Goal: Communication & Community: Answer question/provide support

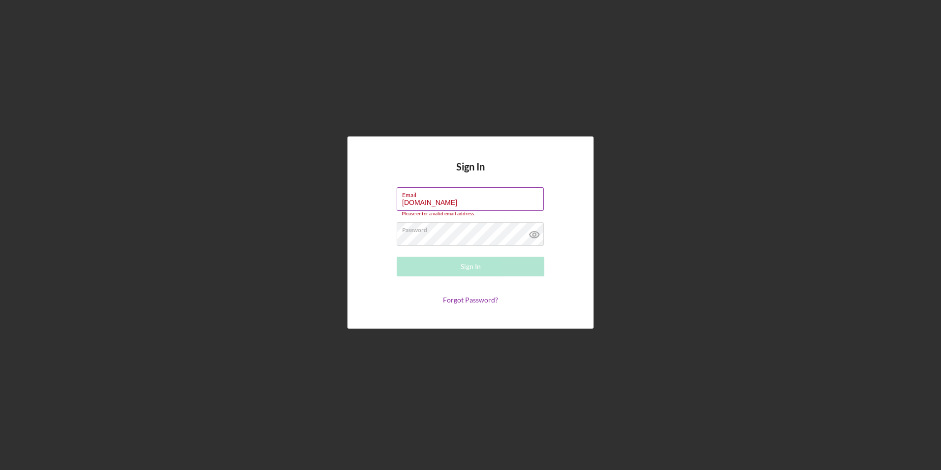
click at [505, 199] on input "[DOMAIN_NAME]" at bounding box center [470, 199] width 147 height 24
type input "[EMAIL_ADDRESS][DOMAIN_NAME]"
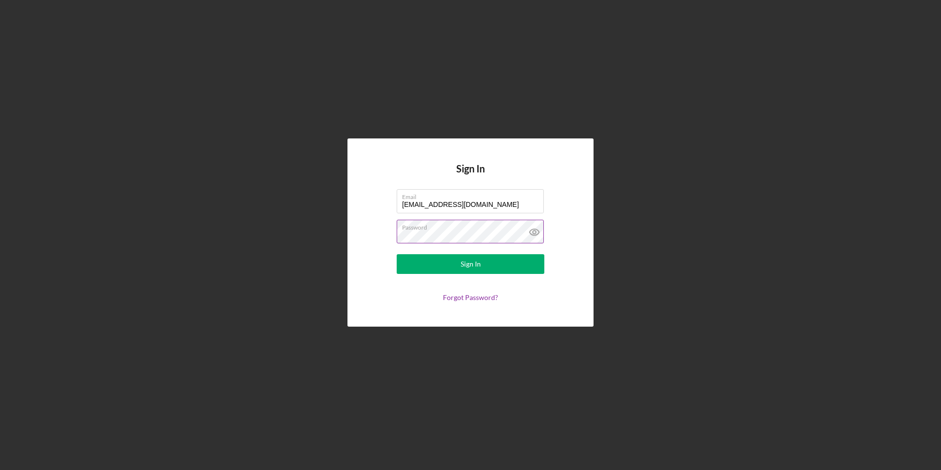
click at [536, 231] on icon at bounding box center [534, 231] width 3 height 3
click at [475, 262] on div "Sign In" at bounding box center [471, 264] width 20 height 20
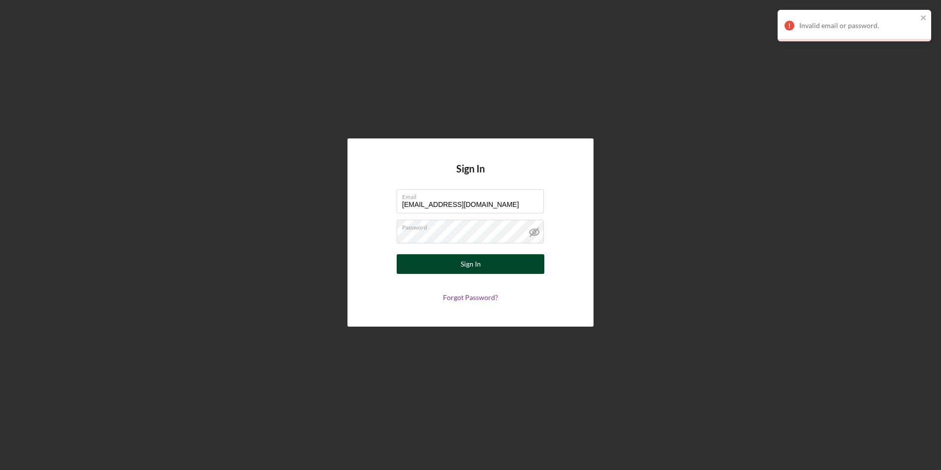
click at [459, 260] on button "Sign In" at bounding box center [471, 264] width 148 height 20
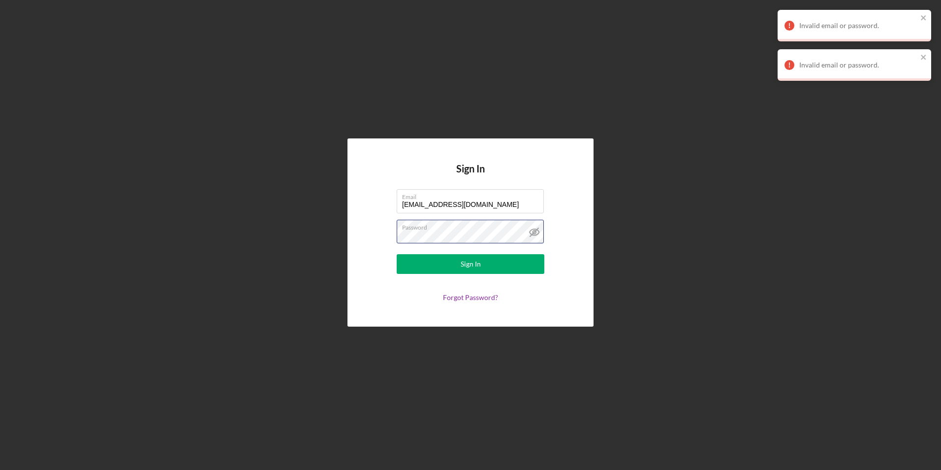
click at [381, 234] on form "Email [EMAIL_ADDRESS][DOMAIN_NAME] Password Sign In Forgot Password?" at bounding box center [470, 245] width 197 height 112
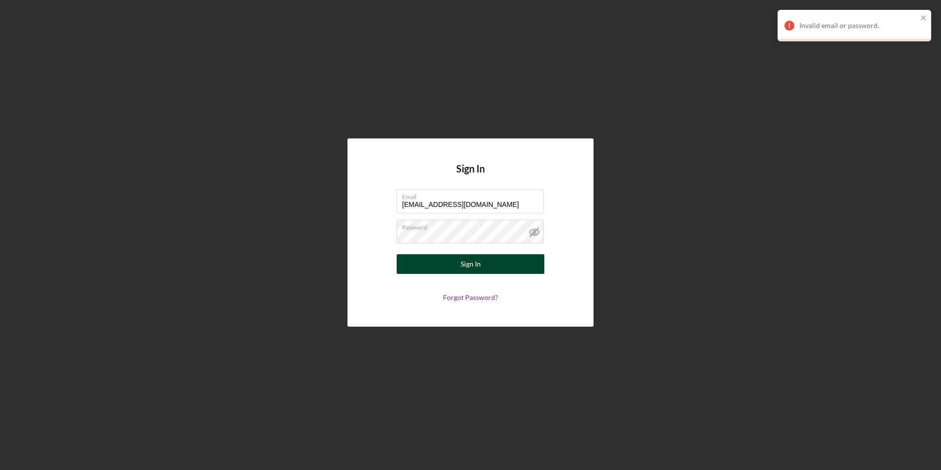
click at [461, 262] on div "Sign In" at bounding box center [471, 264] width 20 height 20
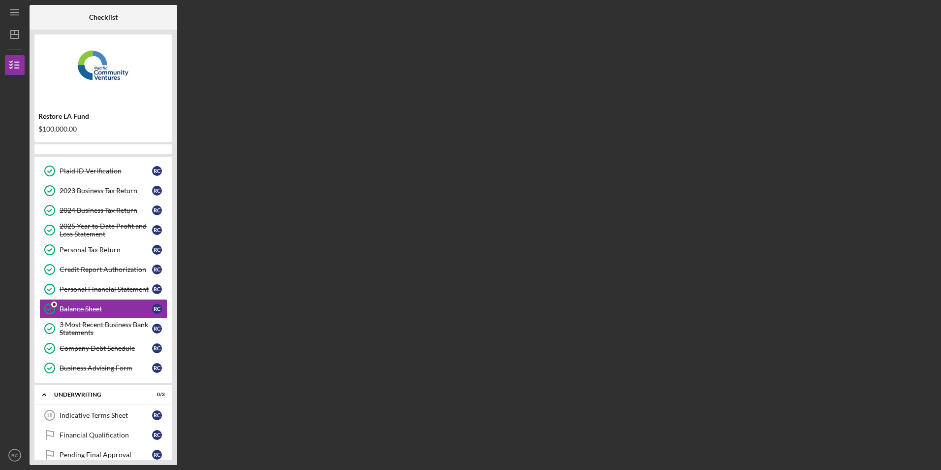
scroll to position [58, 0]
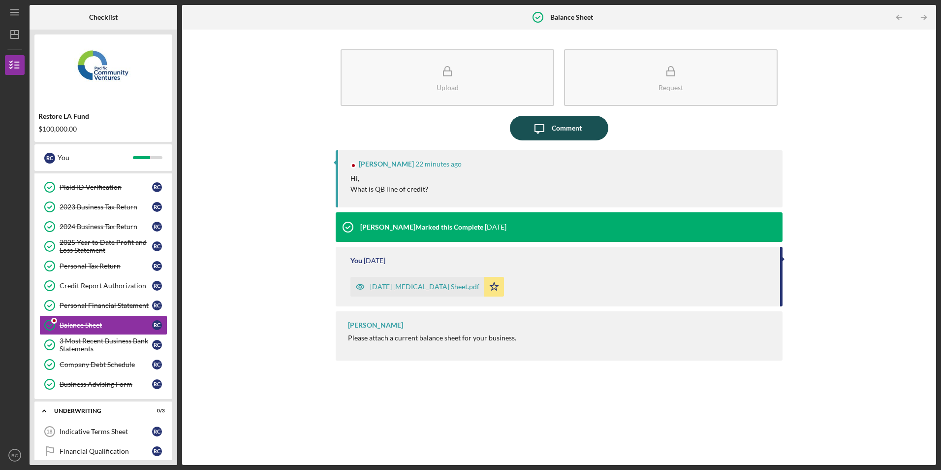
click at [557, 122] on div "Comment" at bounding box center [567, 128] width 30 height 25
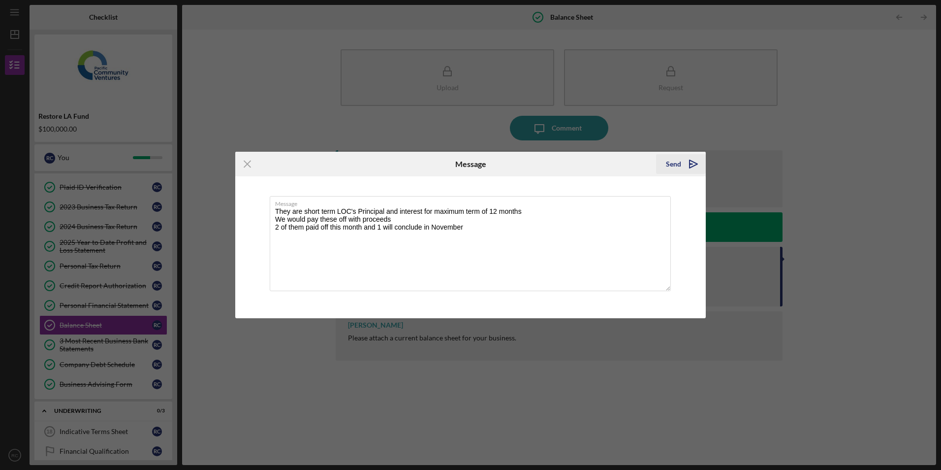
type textarea "They are short term LOC's Principal and interest for maximum term of 12 months …"
click at [673, 166] on div "Send" at bounding box center [673, 164] width 15 height 20
